Goal: Information Seeking & Learning: Find specific fact

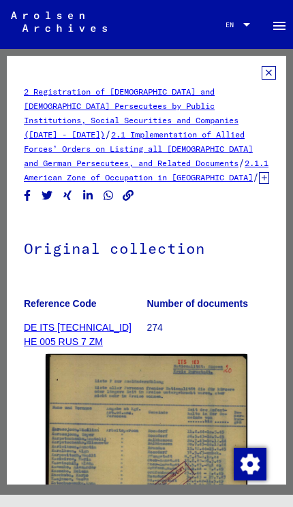
click at [266, 75] on icon at bounding box center [269, 73] width 14 height 14
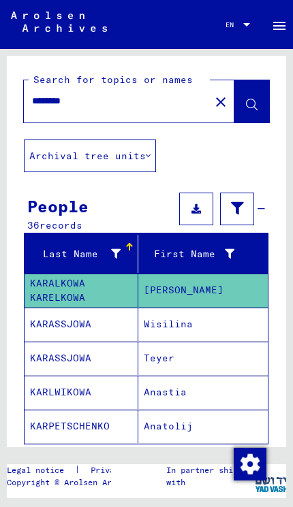
click at [161, 473] on span "Show all search results" at bounding box center [99, 468] width 141 height 12
click at [221, 101] on mat-icon "close" at bounding box center [221, 102] width 16 height 16
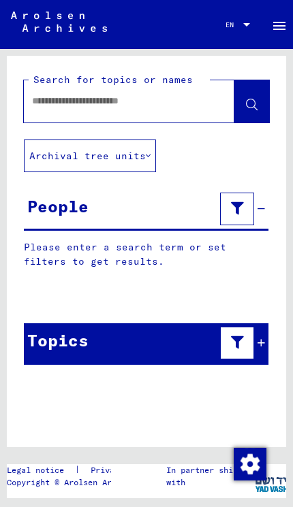
click at [182, 105] on input "text" at bounding box center [117, 101] width 170 height 14
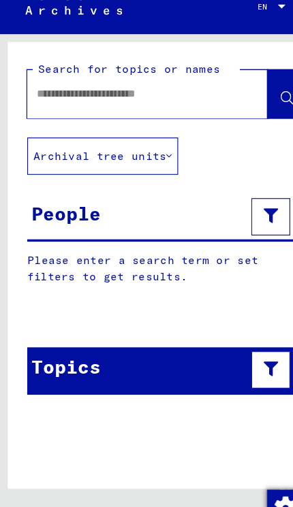
click at [233, 136] on div "Search for topics or names Archival tree units People Please enter a search ter…" at bounding box center [146, 221] width 279 height 330
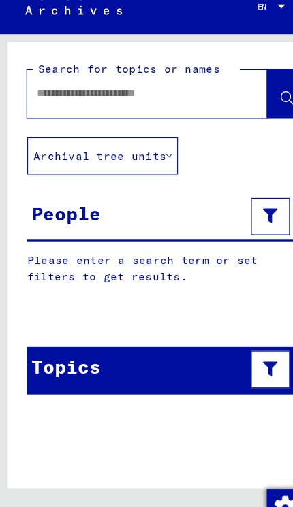
click at [243, 265] on div "Please enter a search term or set filters to get results. Signature Last Name F…" at bounding box center [146, 264] width 279 height 49
click at [172, 94] on input "text" at bounding box center [117, 101] width 170 height 14
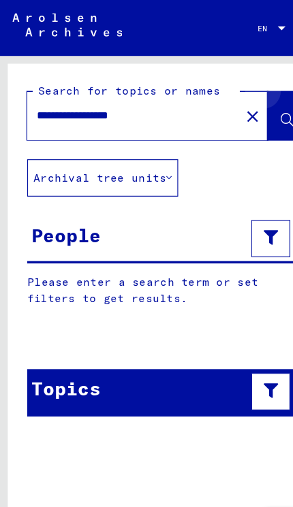
type input "**********"
click at [253, 97] on span at bounding box center [252, 103] width 12 height 14
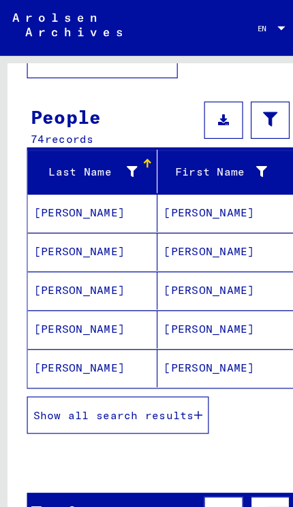
scroll to position [104, 0]
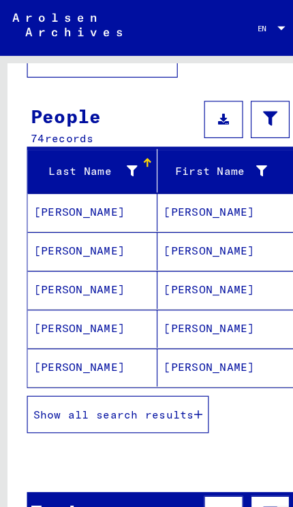
click at [172, 371] on button "Show all search results" at bounding box center [103, 363] width 159 height 33
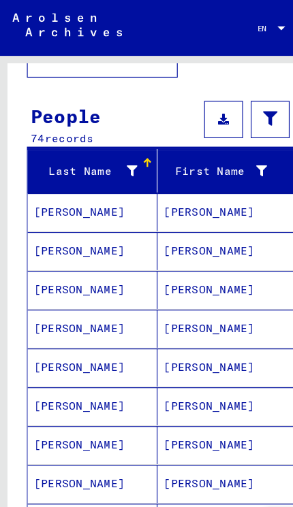
click at [194, 260] on mat-cell "[PERSON_NAME]" at bounding box center [202, 254] width 129 height 33
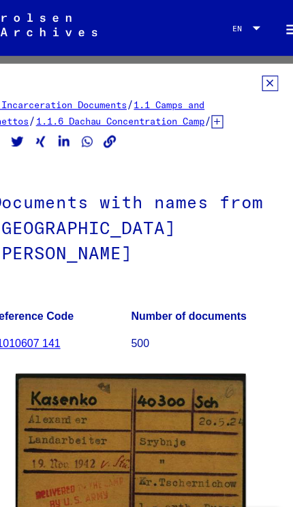
scroll to position [0, 10]
click at [251, 76] on icon at bounding box center [258, 73] width 14 height 14
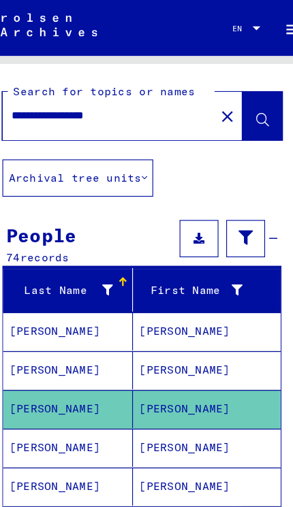
click at [170, 399] on mat-cell "[PERSON_NAME]" at bounding box center [202, 392] width 129 height 33
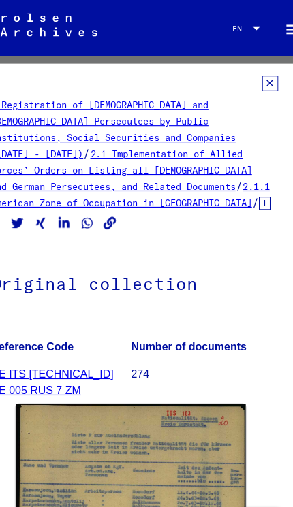
scroll to position [0, 10]
click at [251, 77] on icon at bounding box center [258, 73] width 14 height 14
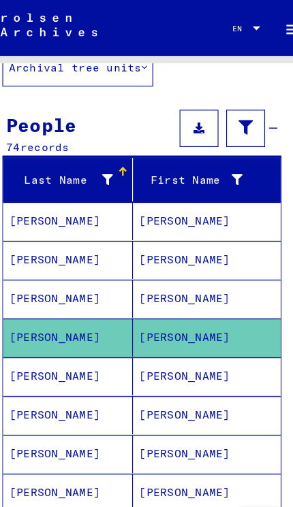
scroll to position [127, 0]
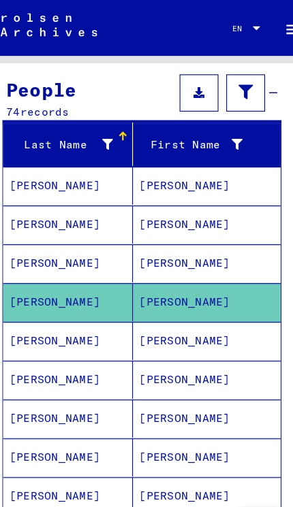
click at [176, 304] on mat-cell "[PERSON_NAME]" at bounding box center [202, 299] width 129 height 33
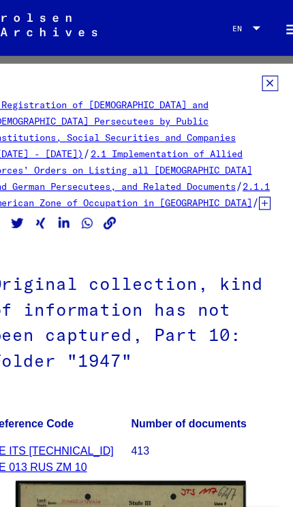
scroll to position [0, 10]
click at [251, 78] on icon at bounding box center [258, 73] width 14 height 14
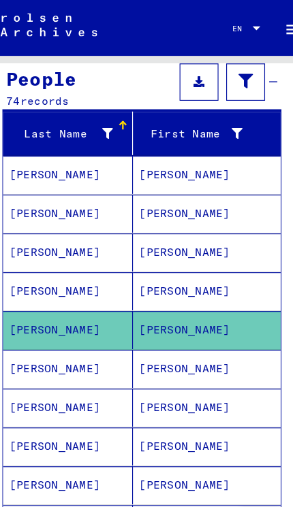
scroll to position [139, 0]
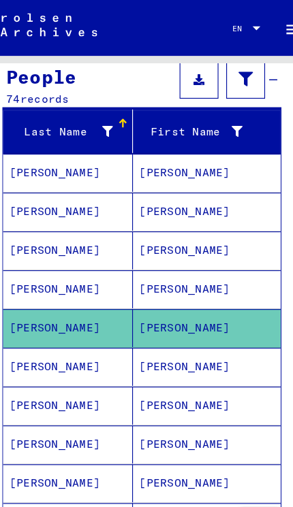
click at [176, 329] on mat-cell "[PERSON_NAME]" at bounding box center [202, 321] width 129 height 33
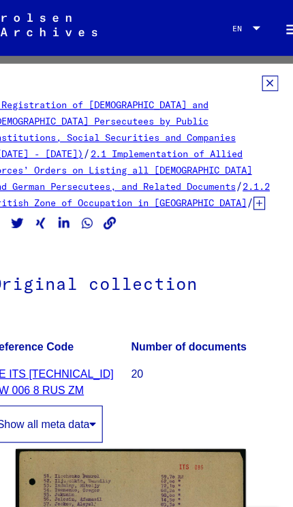
scroll to position [0, 10]
click at [251, 79] on icon at bounding box center [258, 73] width 14 height 14
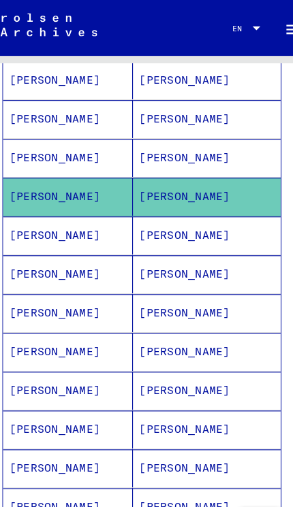
scroll to position [320, 0]
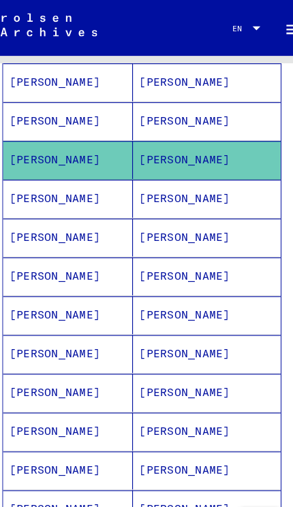
click at [185, 183] on mat-cell "[PERSON_NAME]" at bounding box center [202, 174] width 129 height 33
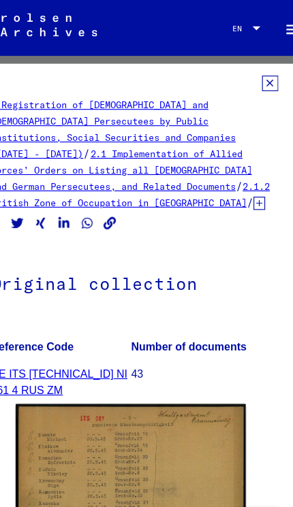
scroll to position [0, 10]
click at [251, 78] on icon at bounding box center [258, 73] width 14 height 14
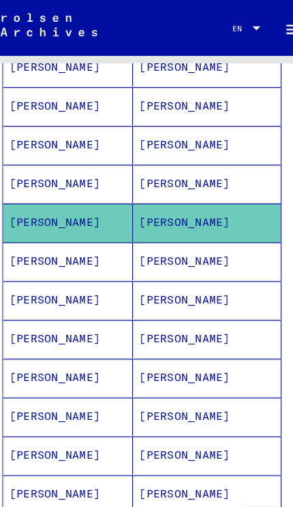
scroll to position [332, 0]
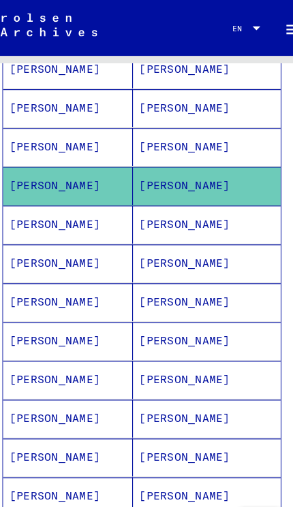
click at [175, 202] on mat-cell "[PERSON_NAME]" at bounding box center [202, 197] width 129 height 33
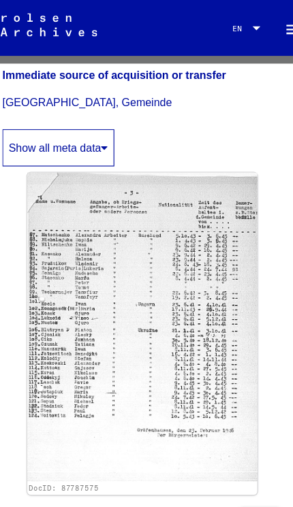
scroll to position [475, 0]
click at [199, 381] on img at bounding box center [147, 286] width 202 height 271
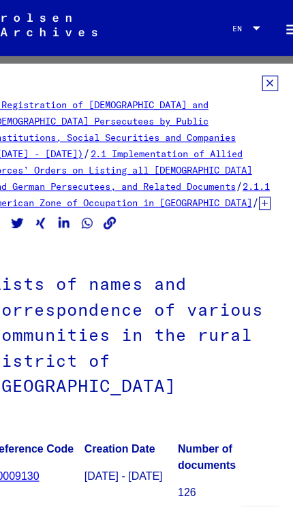
scroll to position [0, 10]
click at [251, 76] on icon at bounding box center [258, 73] width 14 height 14
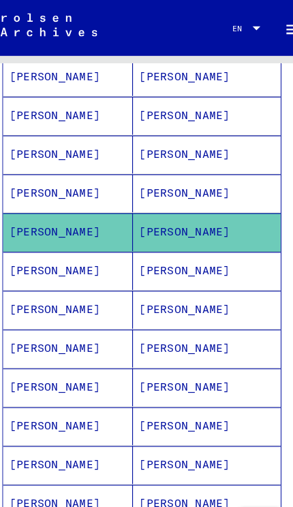
scroll to position [326, 0]
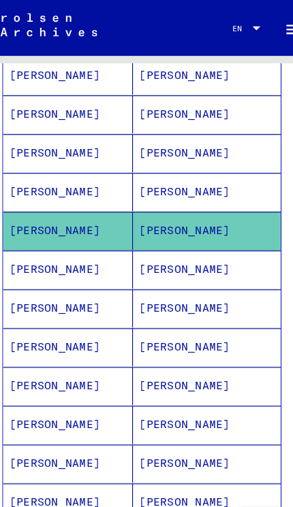
click at [172, 242] on mat-cell "[PERSON_NAME]" at bounding box center [202, 236] width 129 height 33
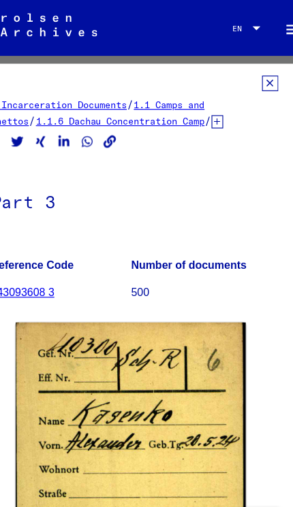
scroll to position [0, 10]
click at [251, 77] on icon at bounding box center [258, 73] width 14 height 14
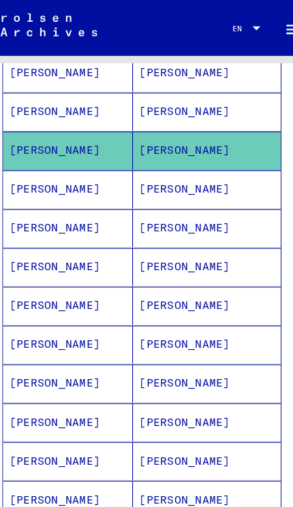
scroll to position [460, 0]
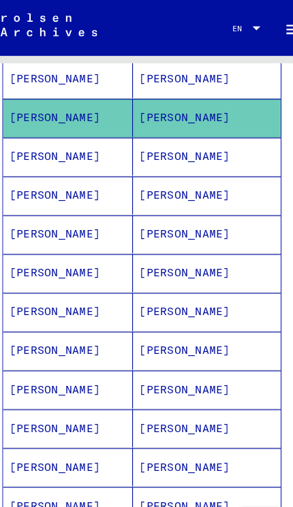
click at [178, 143] on mat-cell "[PERSON_NAME]" at bounding box center [202, 137] width 129 height 33
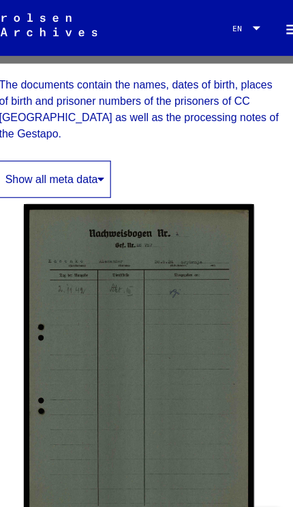
scroll to position [330, 1]
